Goal: Entertainment & Leisure: Consume media (video, audio)

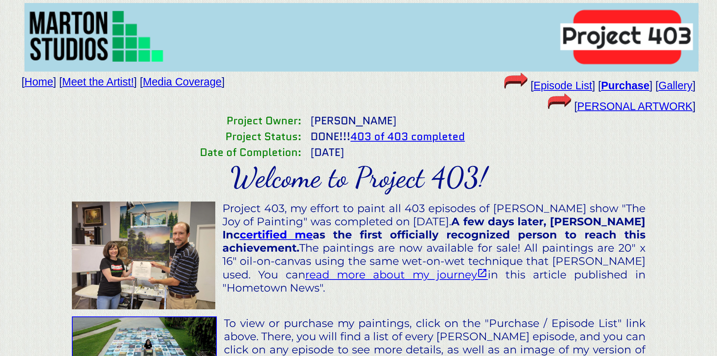
click at [673, 86] on link "Gallery" at bounding box center [676, 85] width 34 height 12
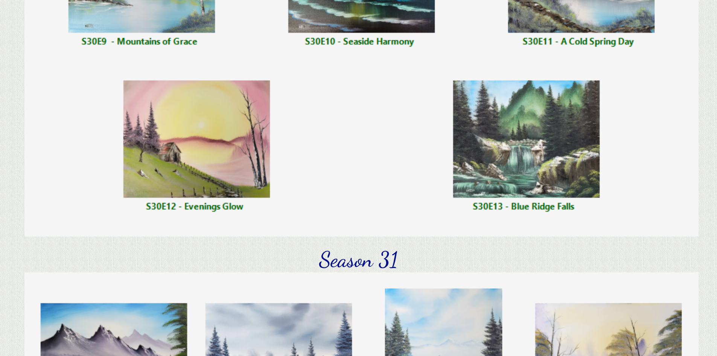
scroll to position [21430, 0]
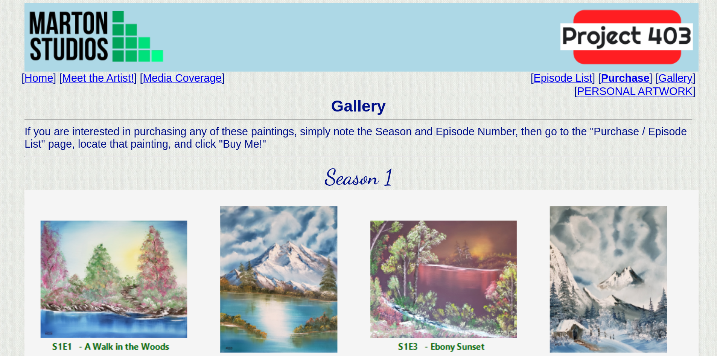
click at [576, 77] on link "Episode List" at bounding box center [563, 78] width 59 height 12
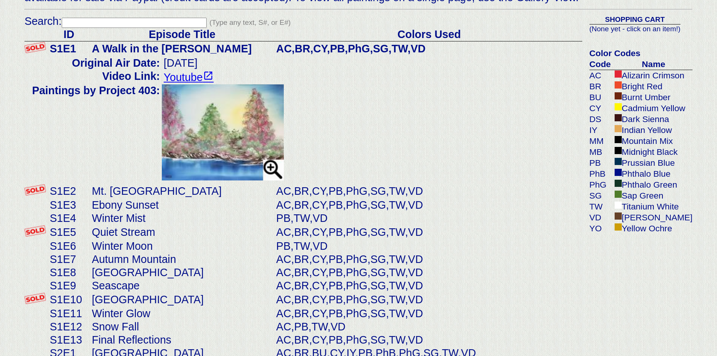
scroll to position [339, 0]
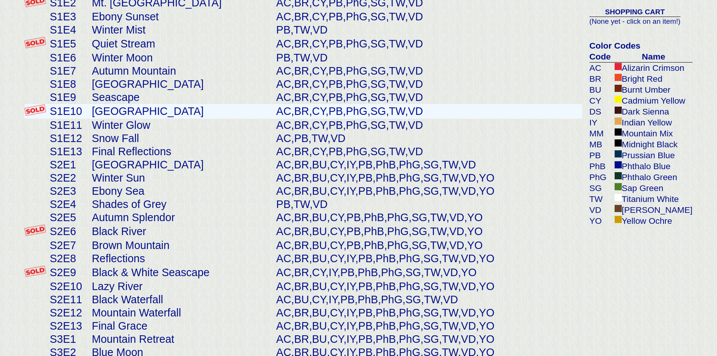
click at [275, 119] on td "AC,BR,CY,PB,PhG,SG,TW,VD" at bounding box center [429, 111] width 308 height 15
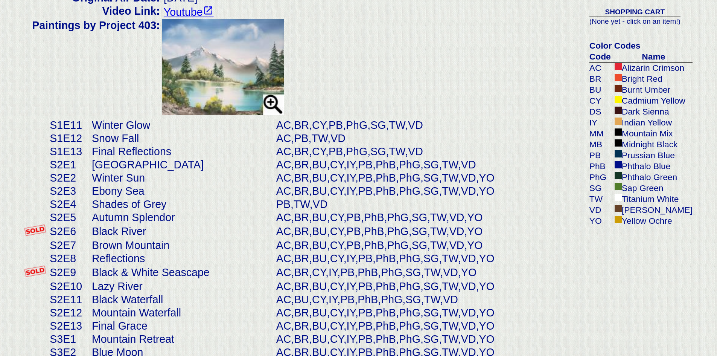
scroll to position [208, 0]
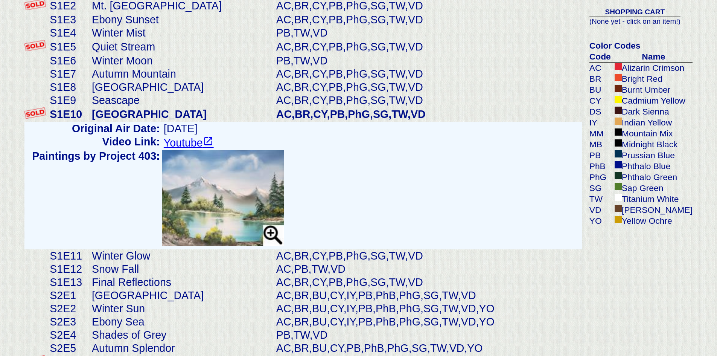
click at [191, 149] on link "Youtube" at bounding box center [189, 143] width 50 height 12
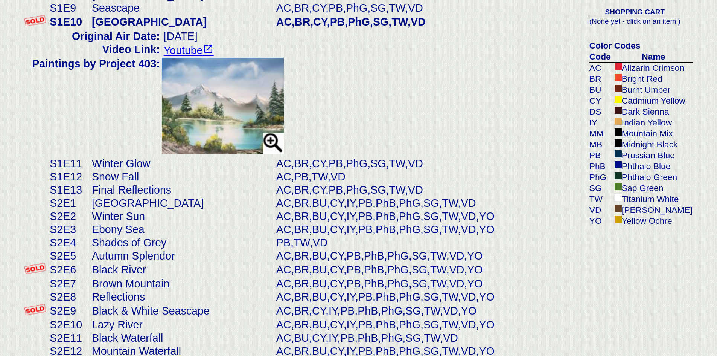
scroll to position [321, 0]
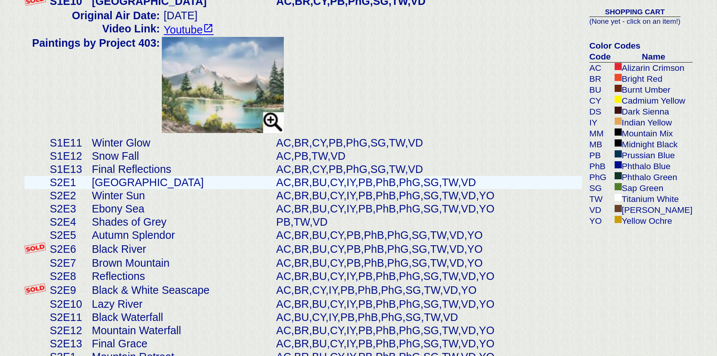
click at [278, 189] on td "AC,BR,BU,CY,IY,PB,PhB,PhG,SG,TW,VD" at bounding box center [429, 182] width 308 height 13
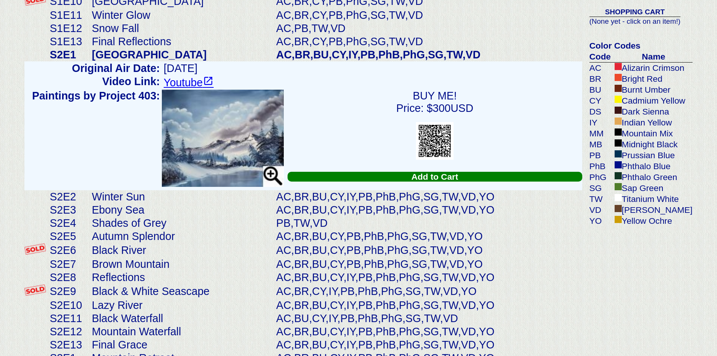
click at [182, 89] on link "Youtube" at bounding box center [189, 82] width 50 height 12
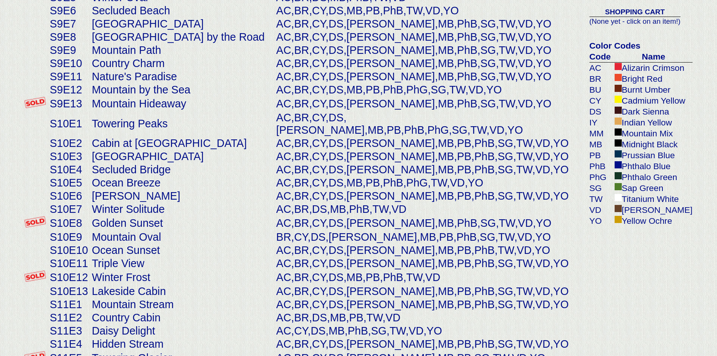
scroll to position [1828, 0]
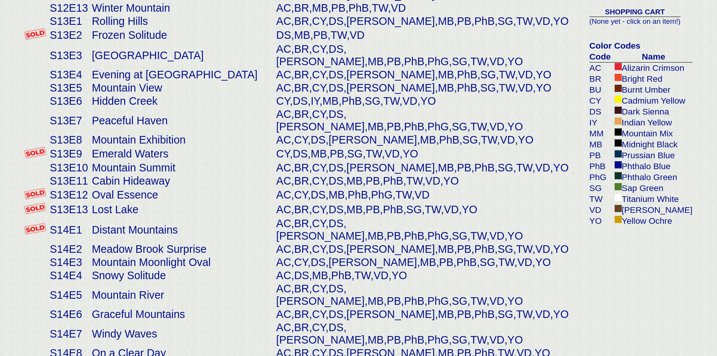
scroll to position [2675, 0]
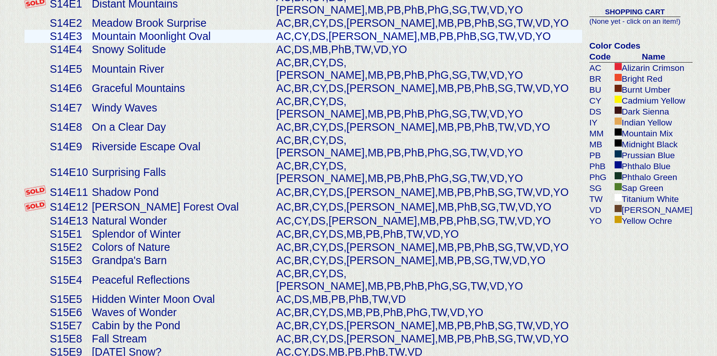
click at [95, 43] on td "Mountain Moonlight Oval" at bounding box center [182, 36] width 185 height 13
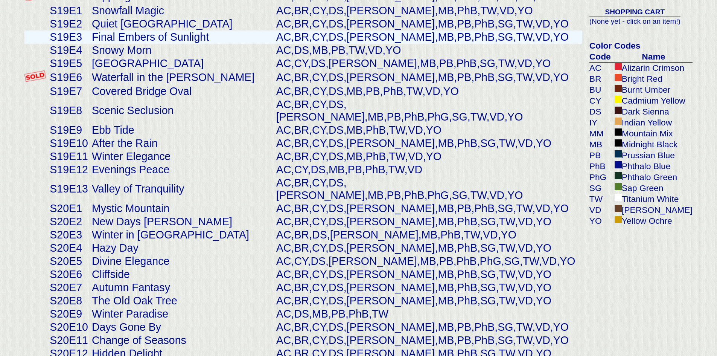
scroll to position [3938, 0]
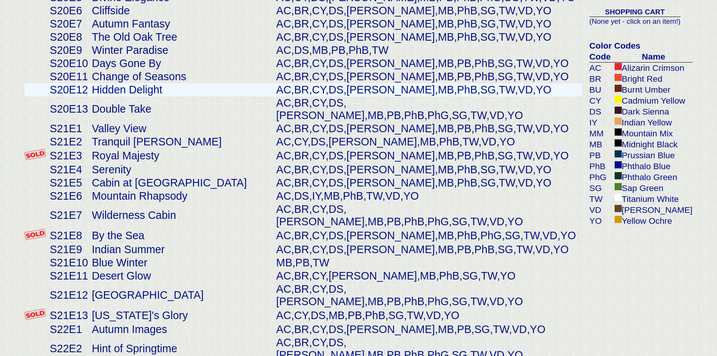
click at [130, 96] on td "Hidden Delight" at bounding box center [182, 89] width 185 height 13
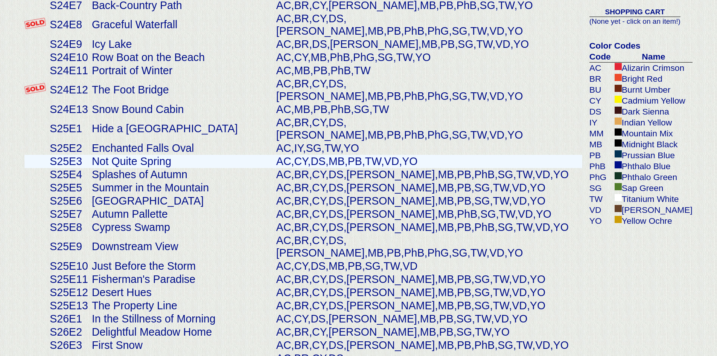
scroll to position [4937, 0]
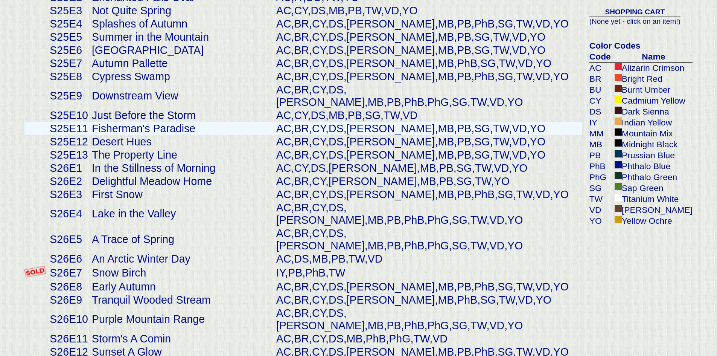
click at [81, 135] on td "S25E11" at bounding box center [69, 128] width 42 height 13
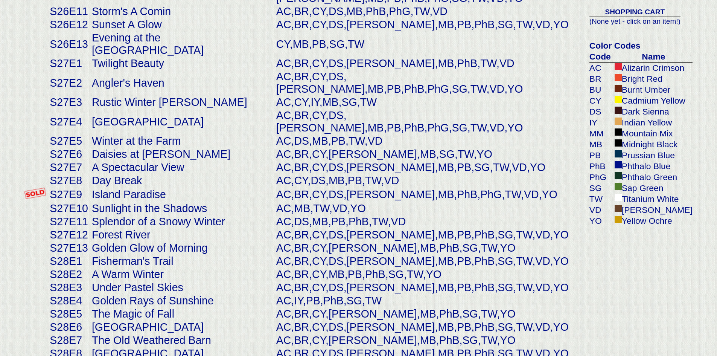
scroll to position [5333, 0]
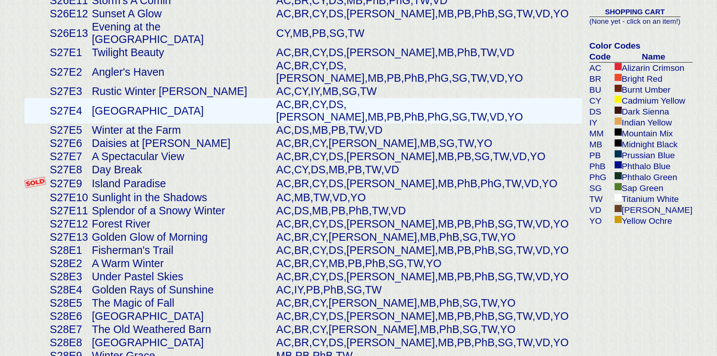
click at [122, 124] on td "[GEOGRAPHIC_DATA]" at bounding box center [182, 111] width 185 height 26
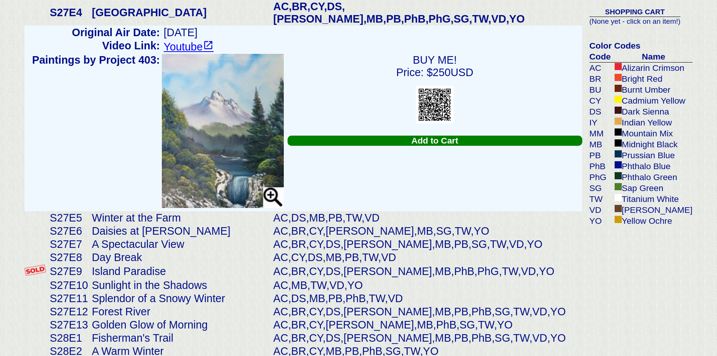
scroll to position [5257, 0]
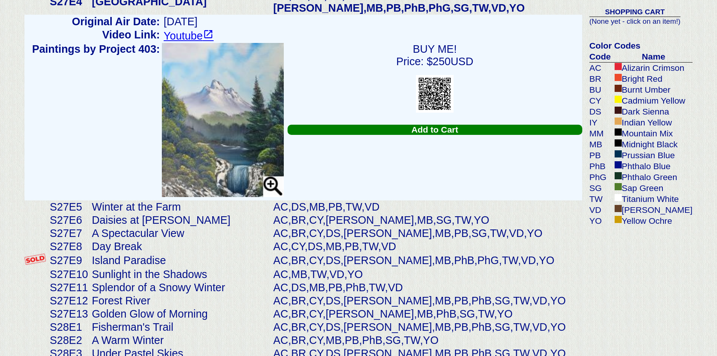
click at [187, 42] on link "Youtube" at bounding box center [189, 36] width 50 height 12
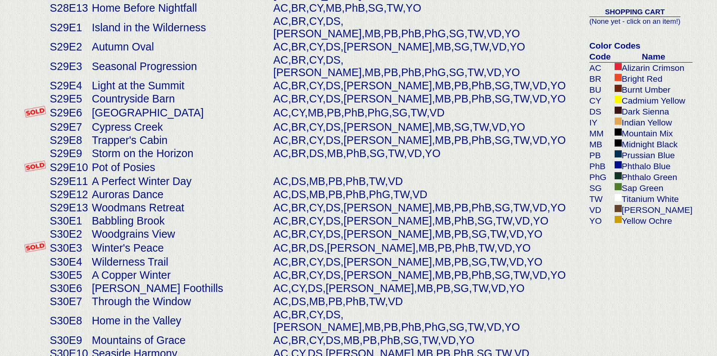
scroll to position [5935, 0]
